Goal: Information Seeking & Learning: Check status

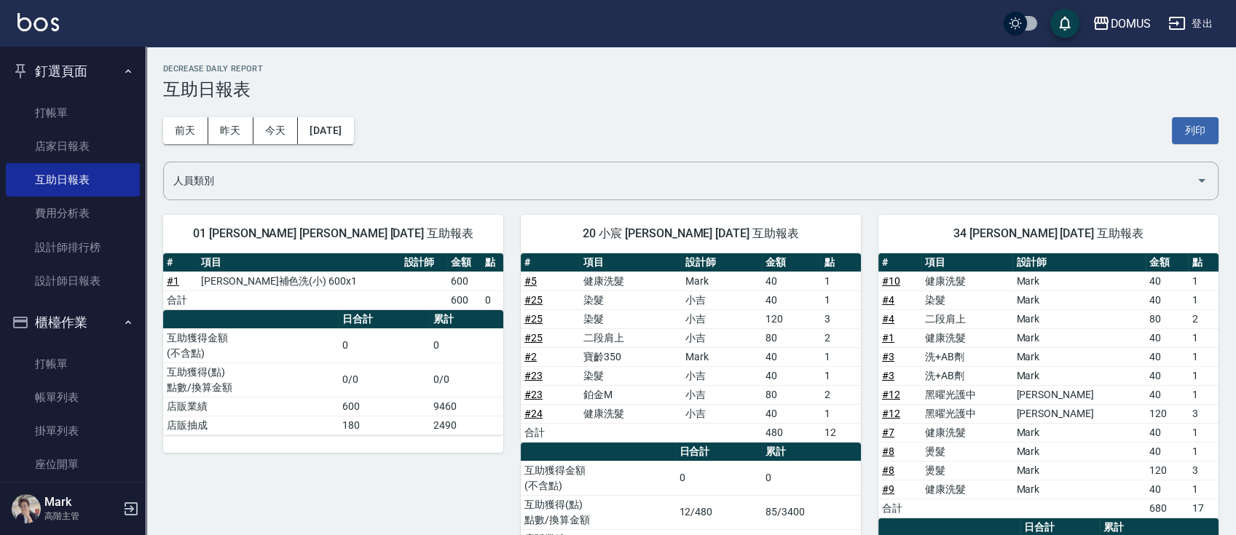
scroll to position [97, 0]
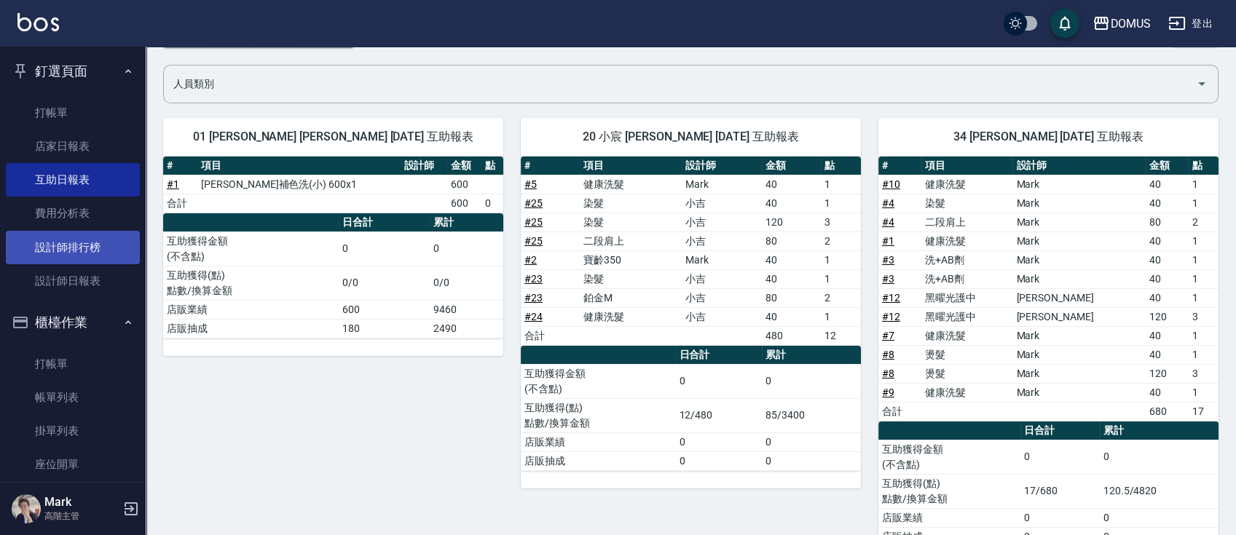
click at [100, 253] on link "設計師排行榜" at bounding box center [73, 247] width 134 height 33
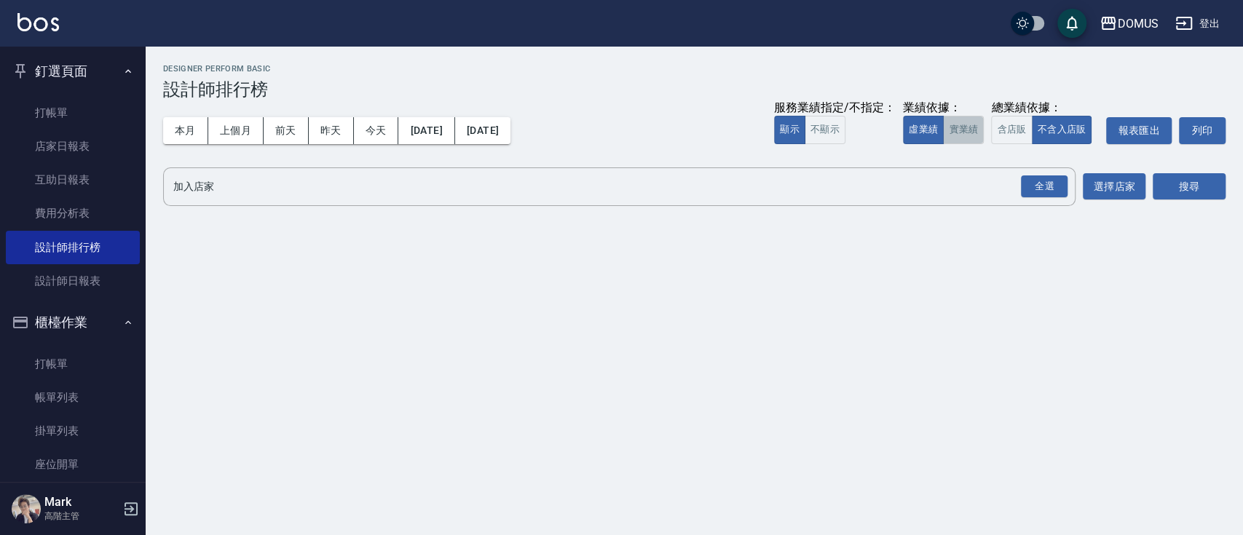
click at [954, 135] on button "實業績" at bounding box center [963, 130] width 41 height 28
click at [1031, 181] on div "全選" at bounding box center [1044, 186] width 47 height 23
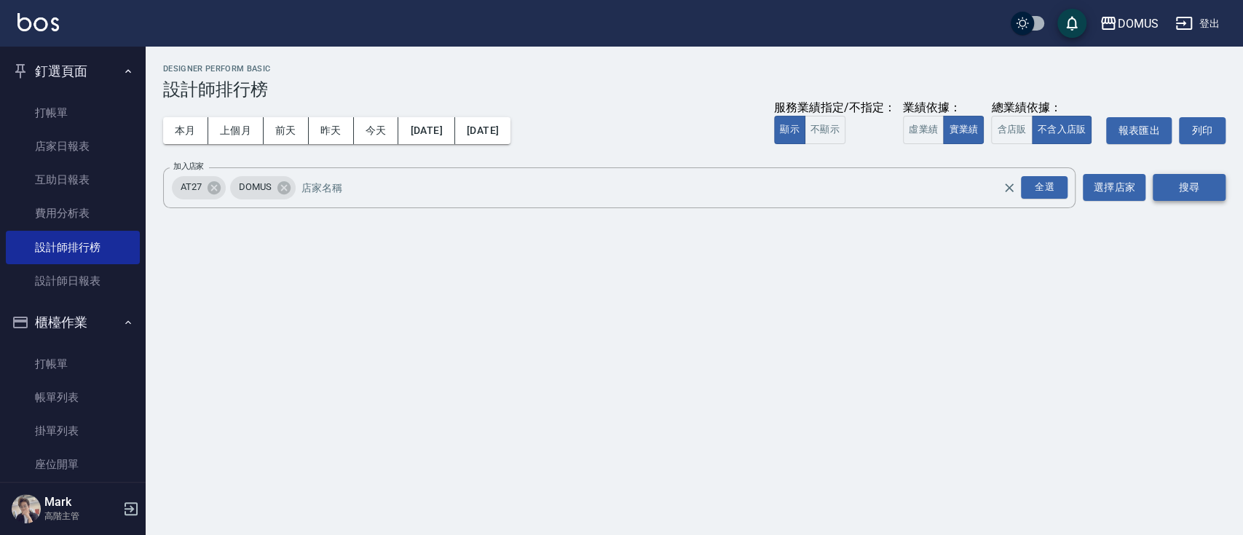
click at [1193, 191] on button "搜尋" at bounding box center [1189, 187] width 73 height 27
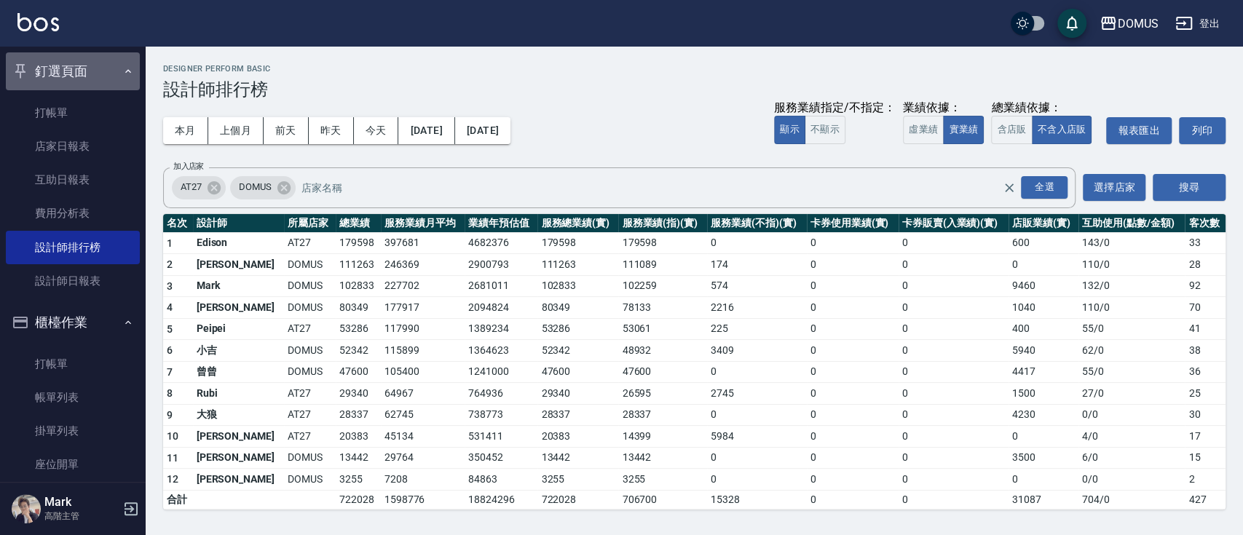
click at [123, 73] on icon "button" at bounding box center [128, 72] width 12 height 12
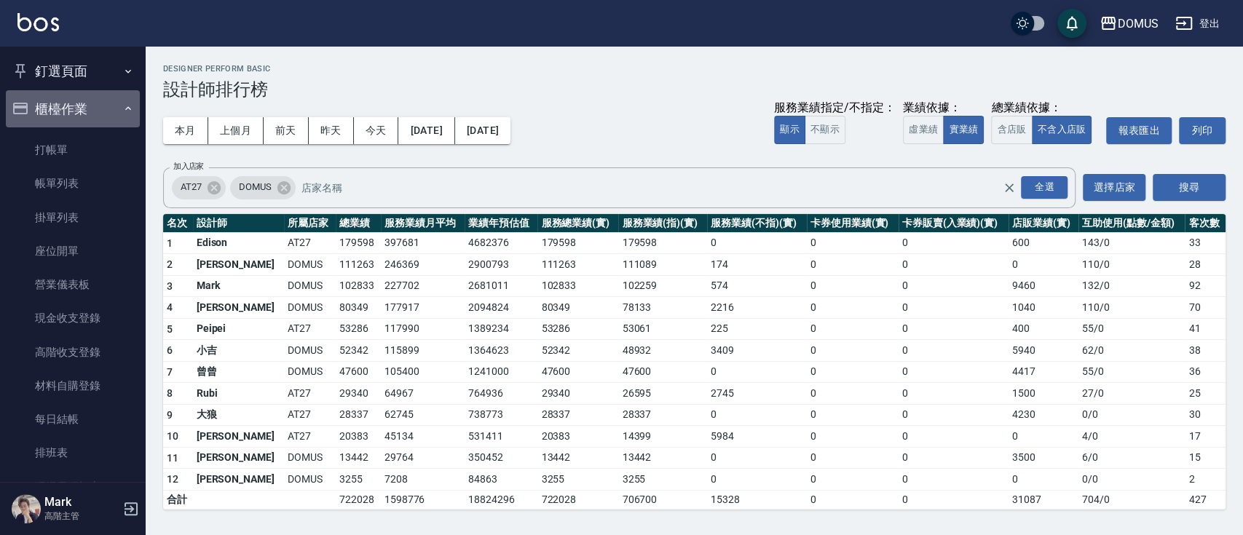
click at [124, 114] on icon "button" at bounding box center [128, 109] width 12 height 12
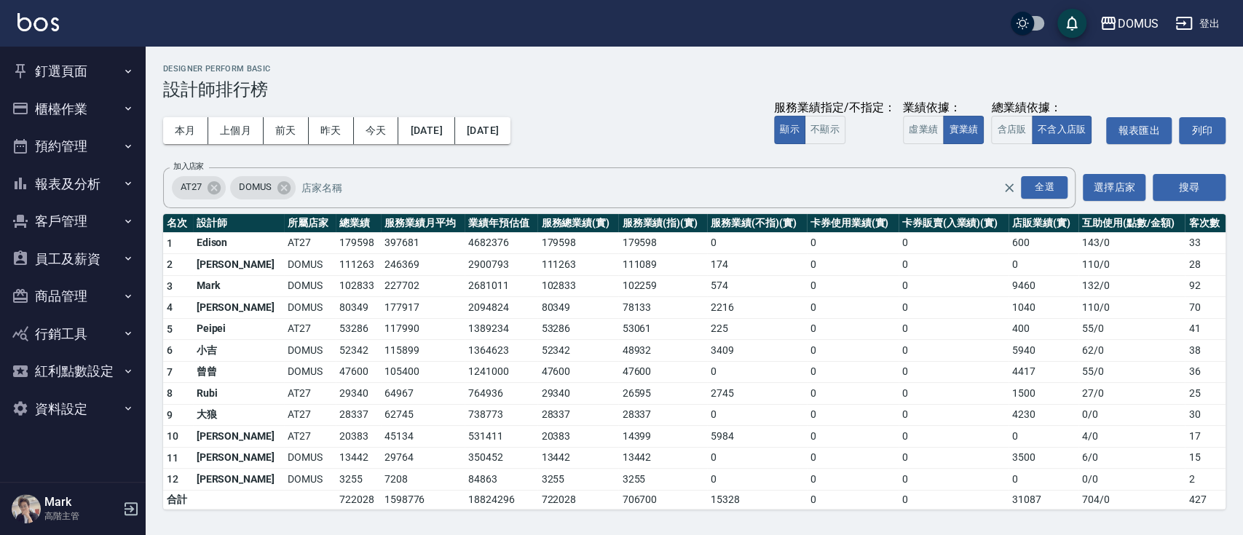
click at [121, 185] on button "報表及分析" at bounding box center [73, 184] width 134 height 38
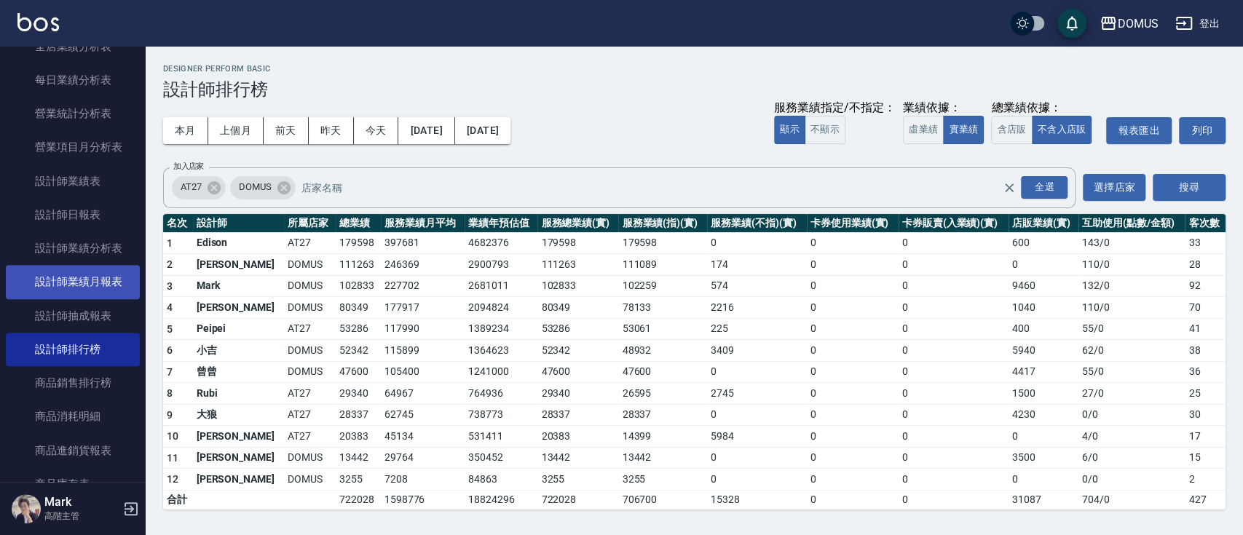
scroll to position [485, 0]
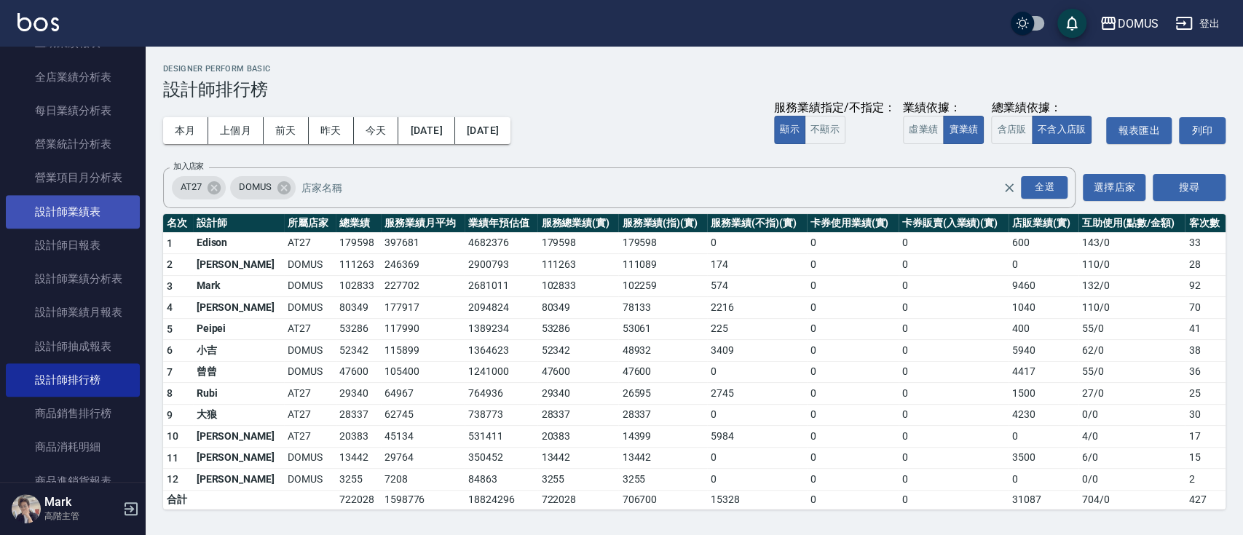
click at [96, 216] on link "設計師業績表" at bounding box center [73, 211] width 134 height 33
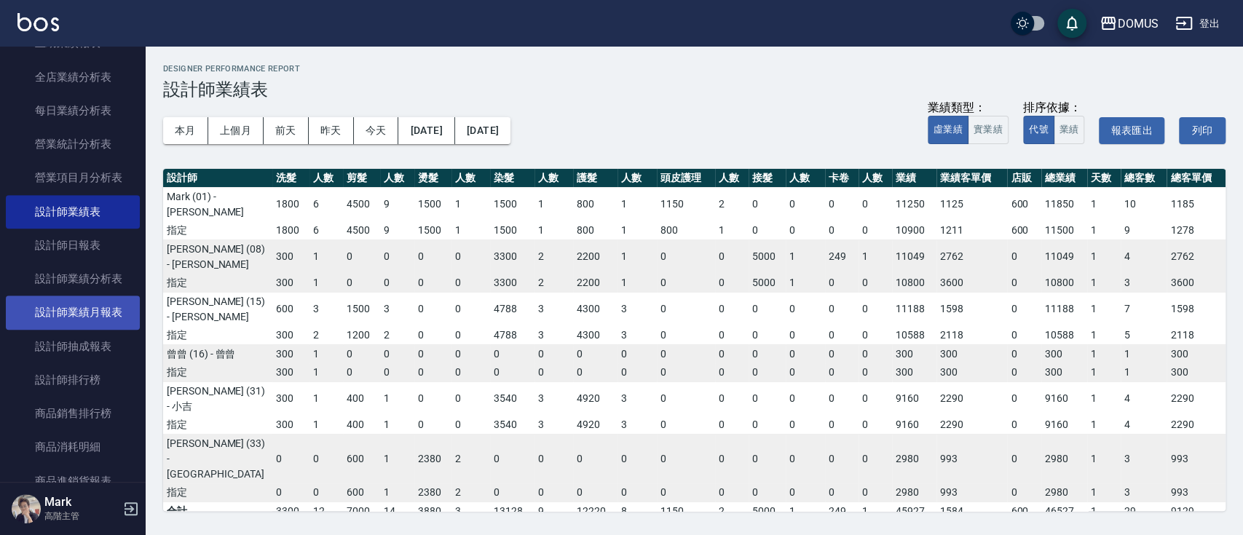
click at [112, 314] on link "設計師業績月報表" at bounding box center [73, 312] width 134 height 33
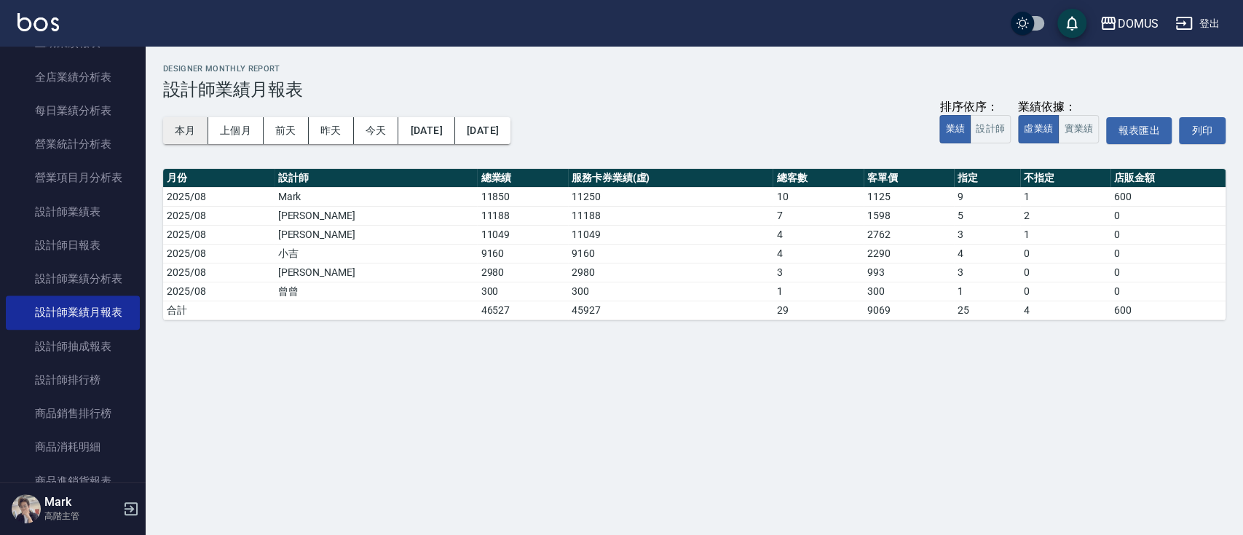
click at [174, 130] on button "本月" at bounding box center [185, 130] width 45 height 27
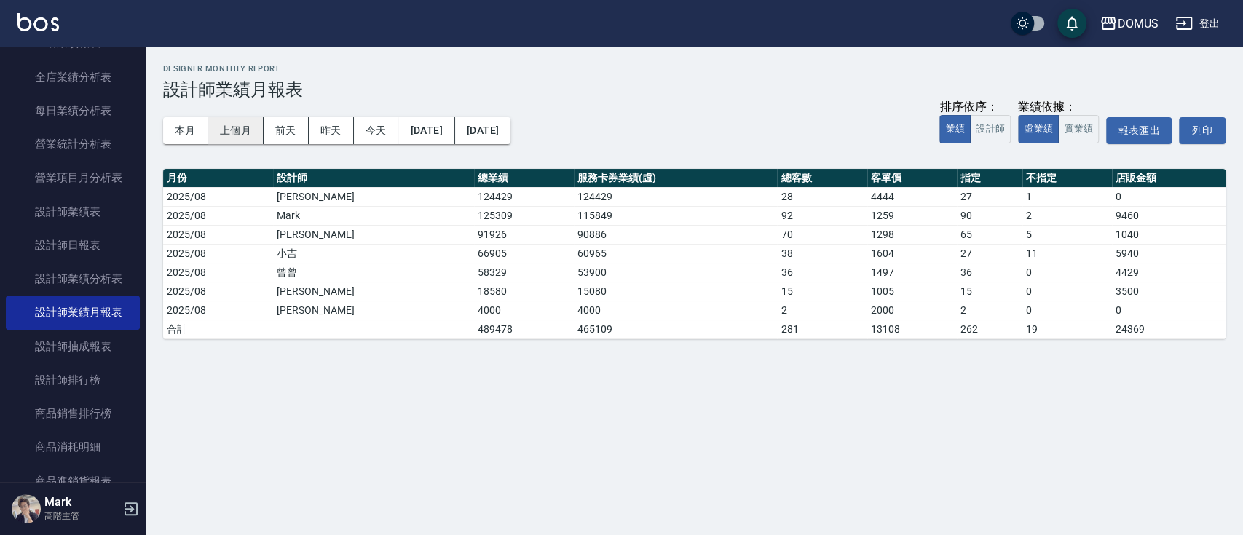
click at [239, 127] on button "上個月" at bounding box center [235, 130] width 55 height 27
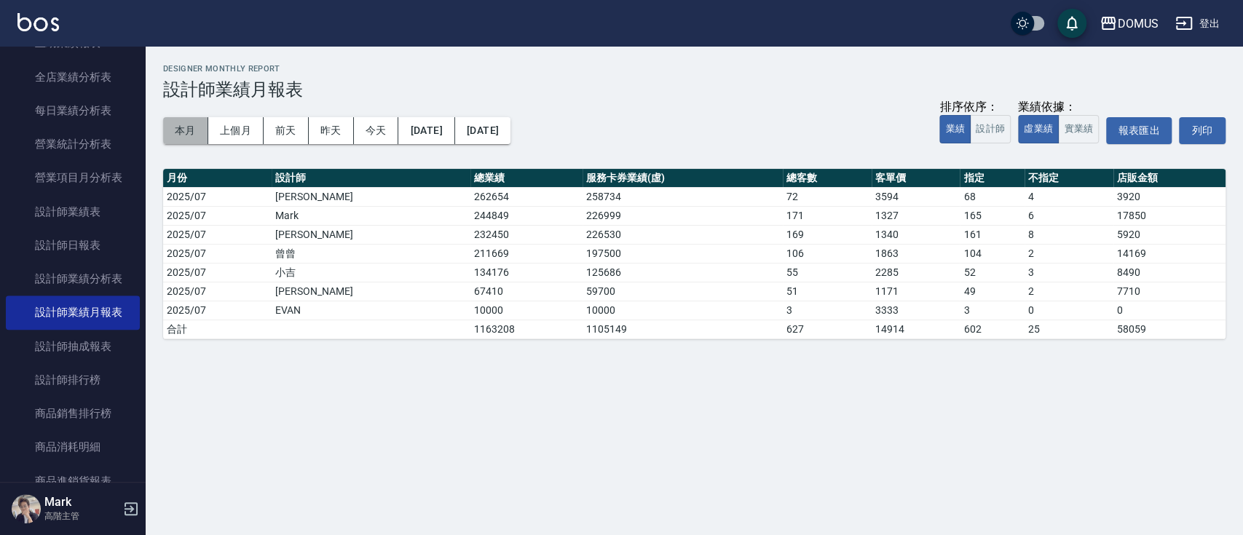
click at [191, 135] on button "本月" at bounding box center [185, 130] width 45 height 27
